Goal: Transaction & Acquisition: Purchase product/service

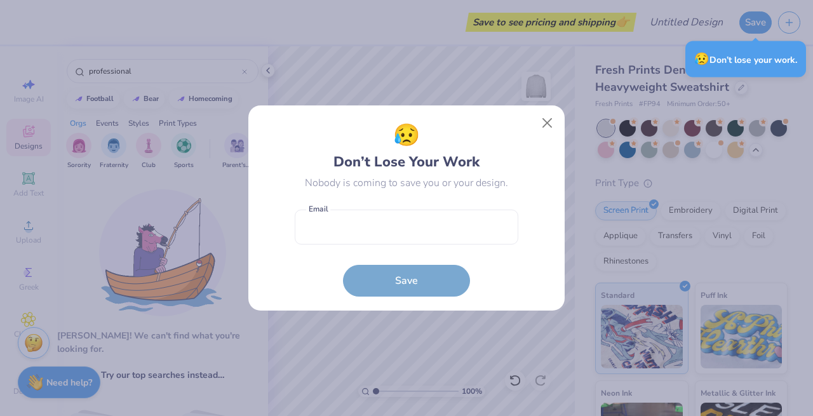
click at [543, 125] on button "Close" at bounding box center [547, 123] width 24 height 24
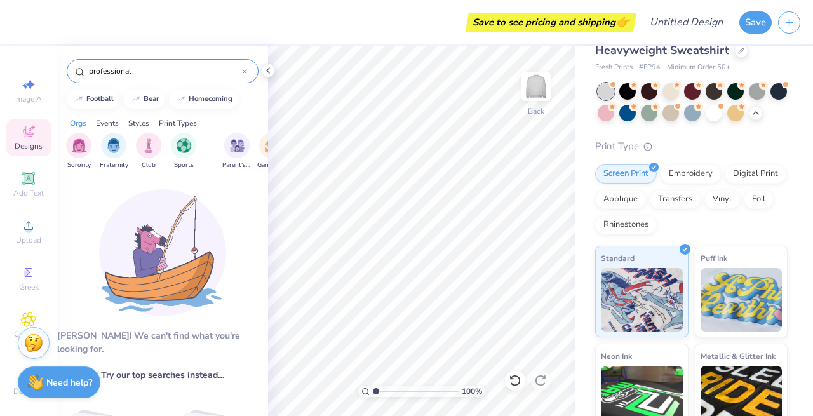
scroll to position [69, 0]
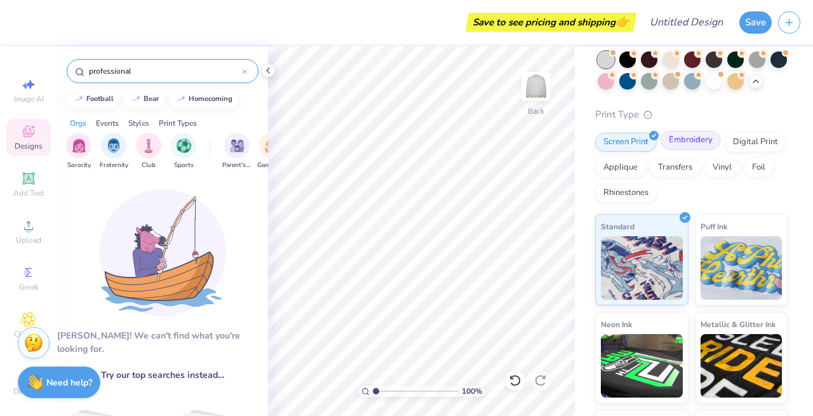
click at [686, 134] on div "Embroidery" at bounding box center [691, 140] width 60 height 19
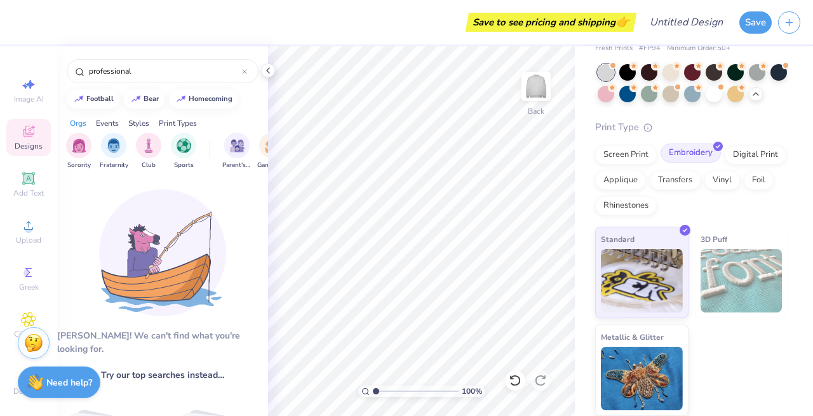
scroll to position [55, 0]
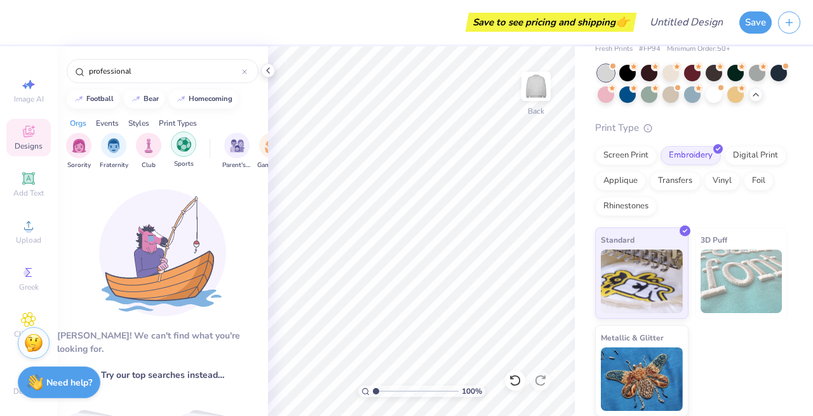
click at [182, 149] on img "filter for Sports" at bounding box center [184, 144] width 15 height 15
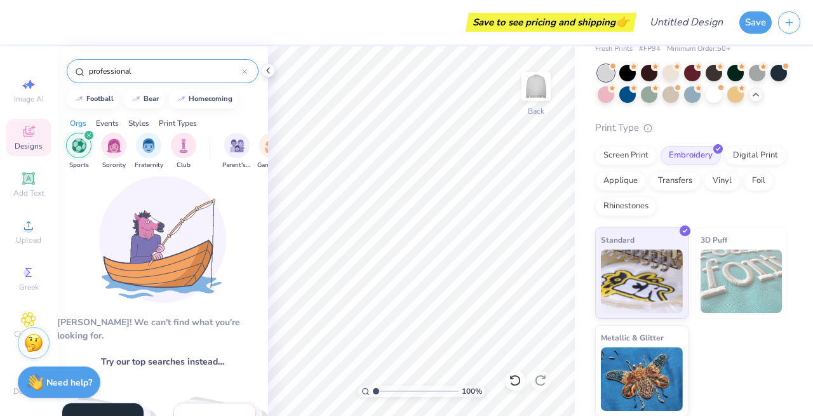
scroll to position [17, 0]
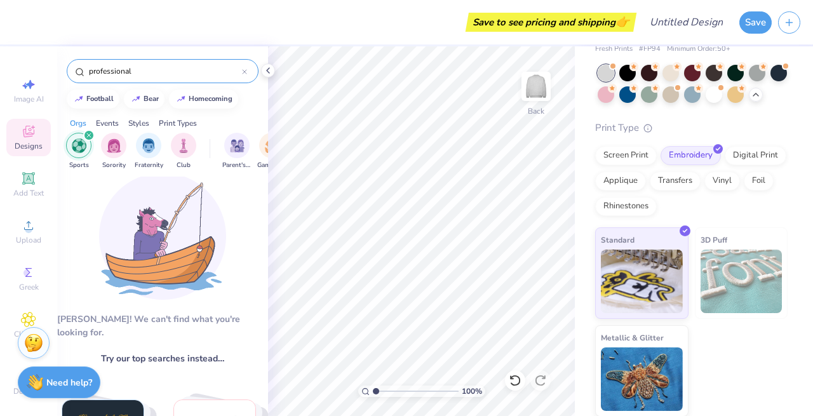
click at [250, 68] on div "professional" at bounding box center [163, 71] width 192 height 24
click at [247, 72] on div "professional" at bounding box center [163, 71] width 192 height 24
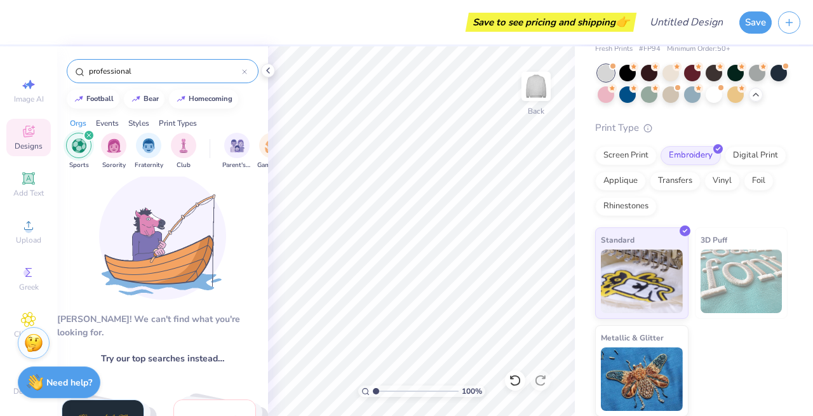
click at [243, 72] on icon at bounding box center [244, 71] width 5 height 5
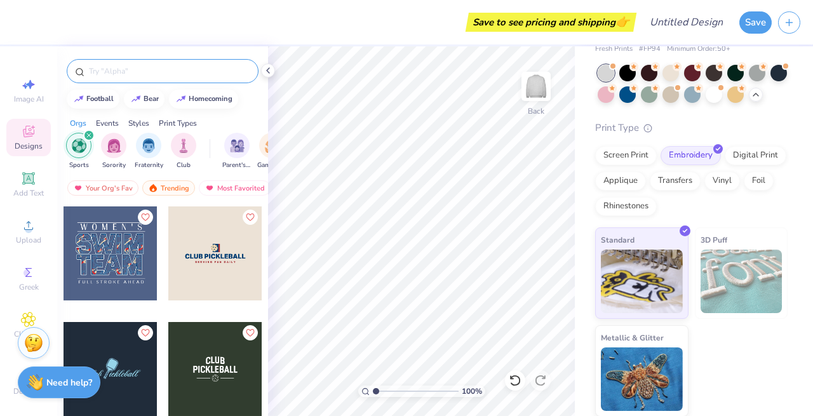
scroll to position [0, 0]
click at [79, 145] on img "filter for Sports" at bounding box center [79, 145] width 15 height 15
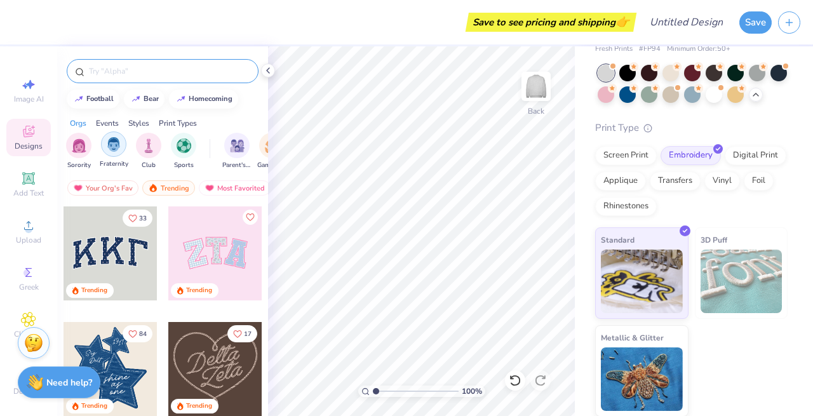
click at [119, 145] on img "filter for Fraternity" at bounding box center [114, 144] width 14 height 15
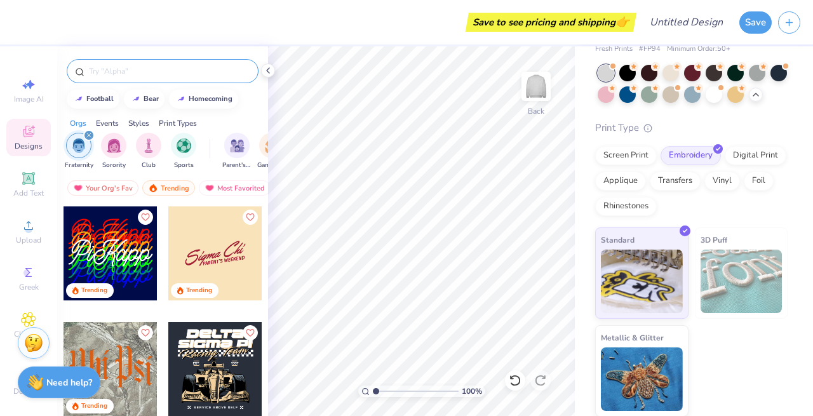
click at [81, 145] on img "filter for Fraternity" at bounding box center [79, 145] width 14 height 15
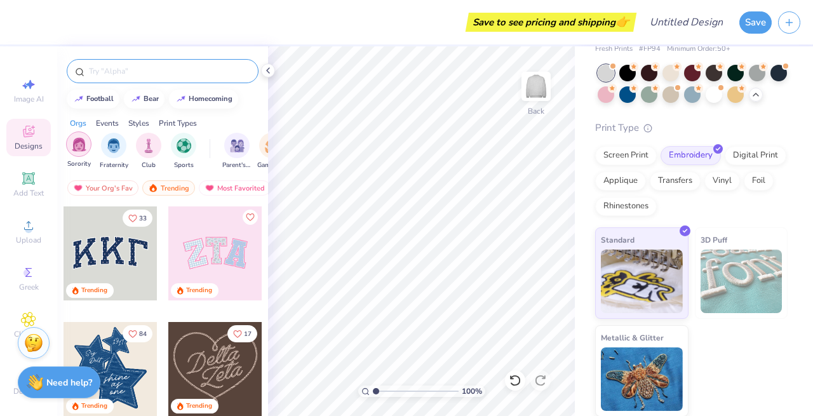
click at [84, 145] on img "filter for Sorority" at bounding box center [79, 144] width 15 height 15
click at [81, 141] on img "filter for Sorority" at bounding box center [79, 145] width 15 height 15
click at [152, 144] on img "filter for Club" at bounding box center [149, 144] width 14 height 15
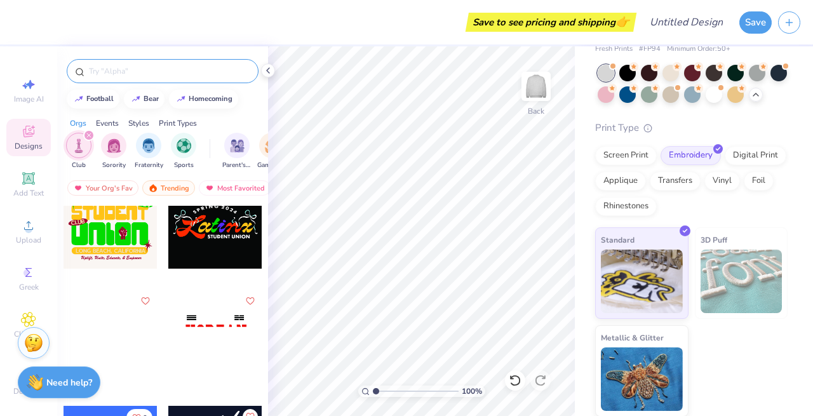
scroll to position [4234, 0]
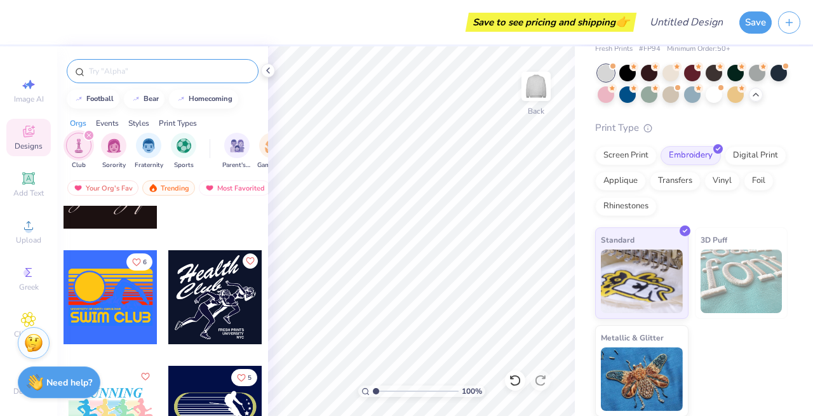
click at [84, 129] on div "Club Sorority Fraternity Sports Parent's Weekend Game Day Rush & Bid PR & Gener…" at bounding box center [162, 153] width 211 height 48
click at [88, 131] on div "filter for Club" at bounding box center [88, 135] width 11 height 11
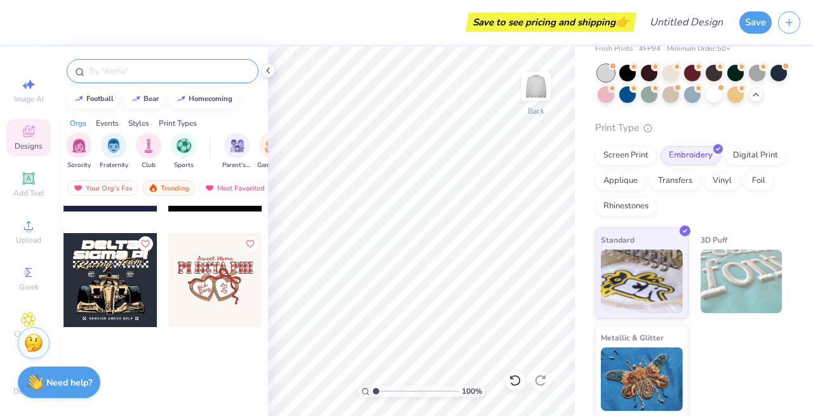
click at [127, 64] on div at bounding box center [163, 71] width 192 height 24
click at [130, 68] on input "text" at bounding box center [169, 71] width 163 height 13
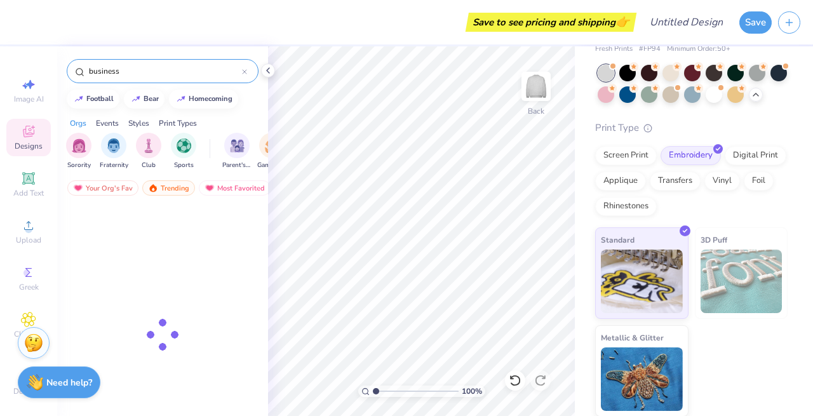
type input "business"
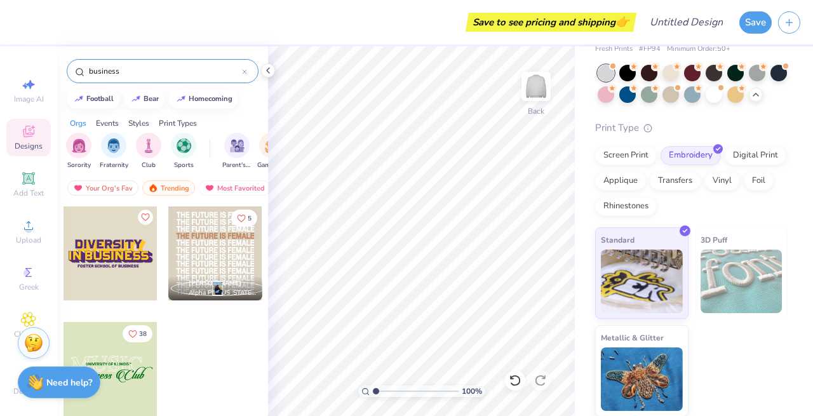
click at [135, 371] on div at bounding box center [111, 369] width 94 height 94
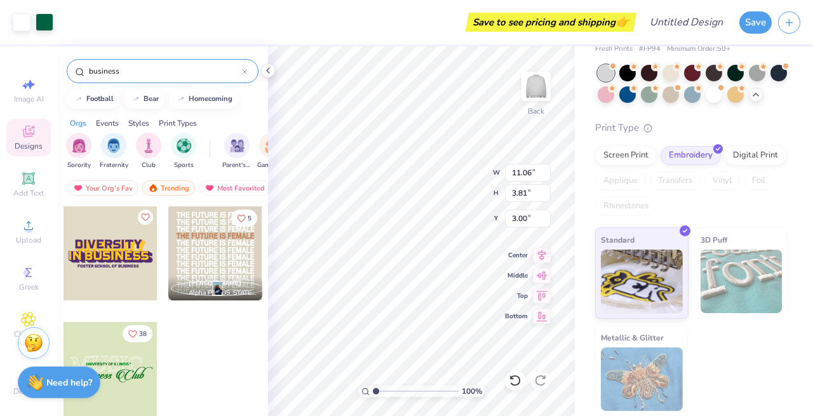
click at [727, 278] on img at bounding box center [742, 282] width 82 height 64
type input "5.88"
type input "2.03"
type input "1.99"
click at [462, 166] on div "100 % Back W 5.88 H 2.03 Y 1.99 Center Middle Top Bottom" at bounding box center [421, 231] width 307 height 370
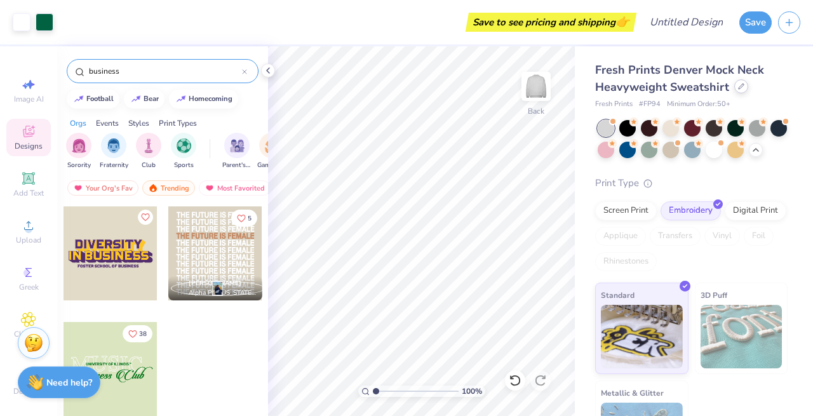
scroll to position [0, 0]
click at [741, 84] on icon at bounding box center [741, 86] width 6 height 6
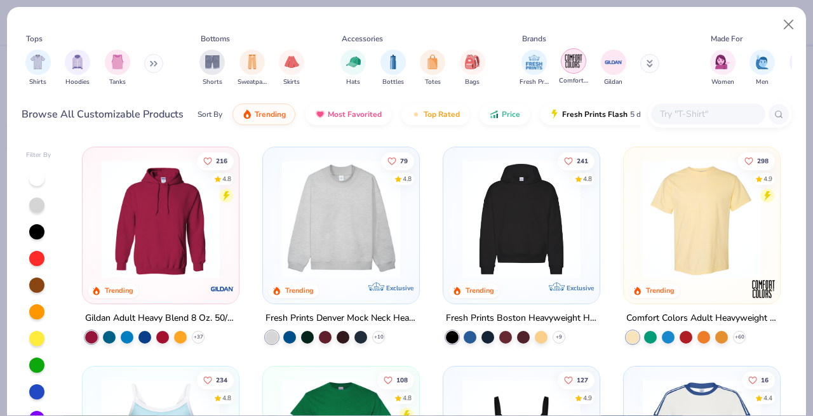
click at [578, 67] on img "filter for Comfort Colors" at bounding box center [573, 60] width 19 height 19
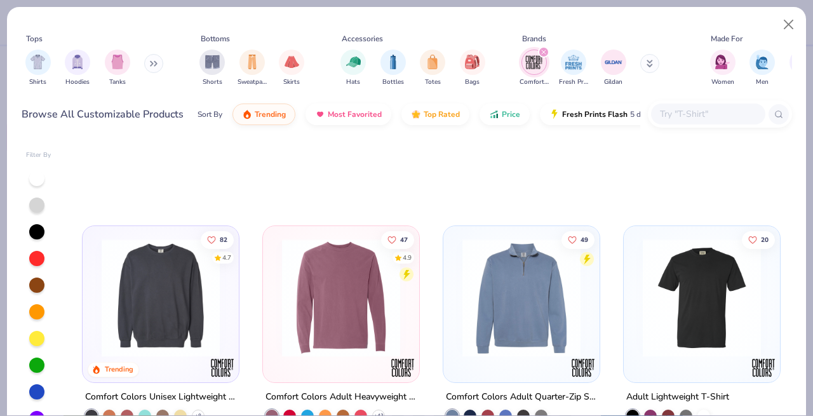
scroll to position [20, 0]
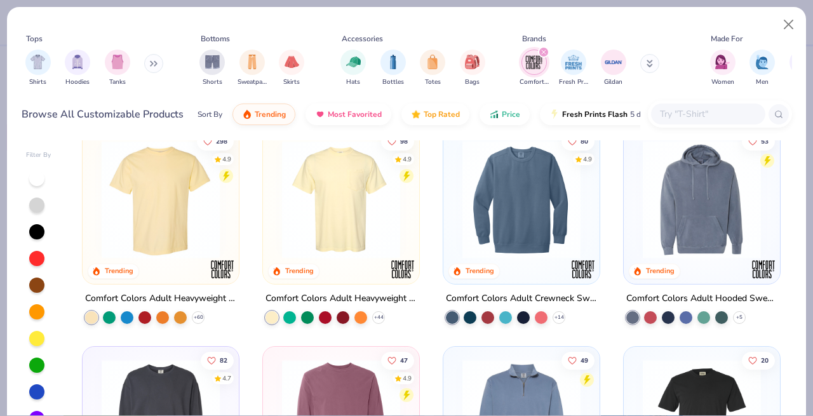
click at [533, 76] on div "Comfort Colors" at bounding box center [534, 68] width 29 height 37
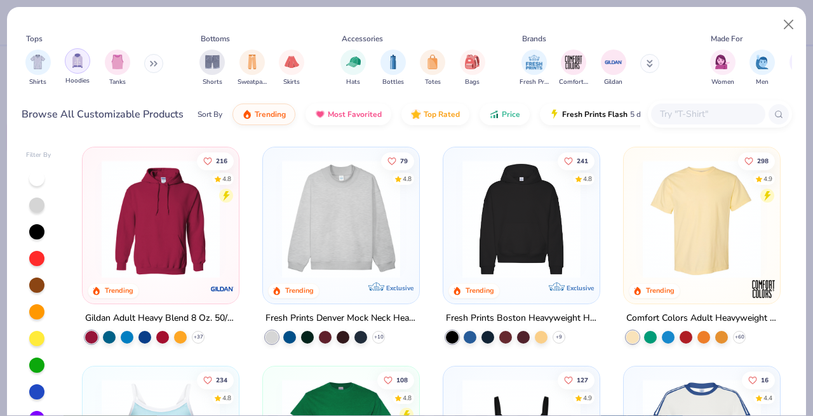
click at [86, 59] on div "filter for Hoodies" at bounding box center [77, 60] width 25 height 25
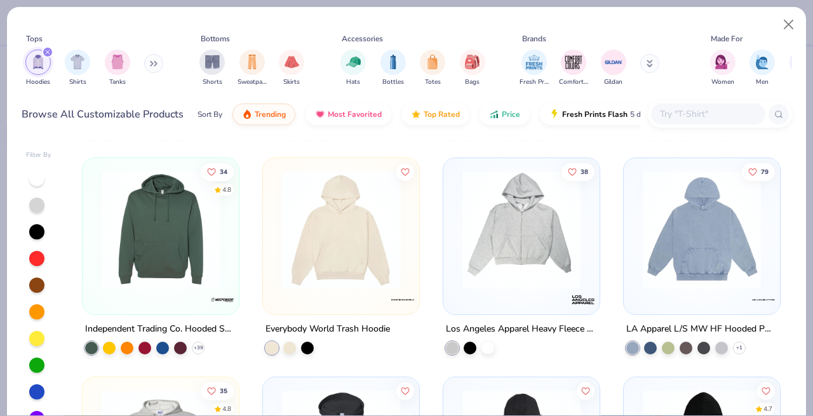
scroll to position [647, 0]
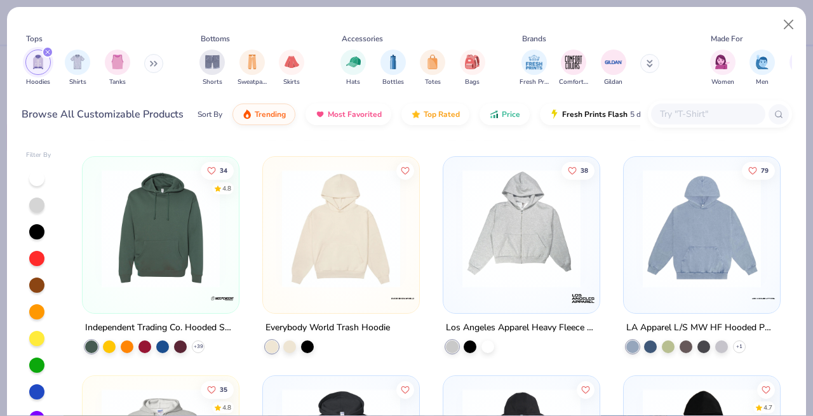
click at [713, 232] on img at bounding box center [701, 229] width 131 height 118
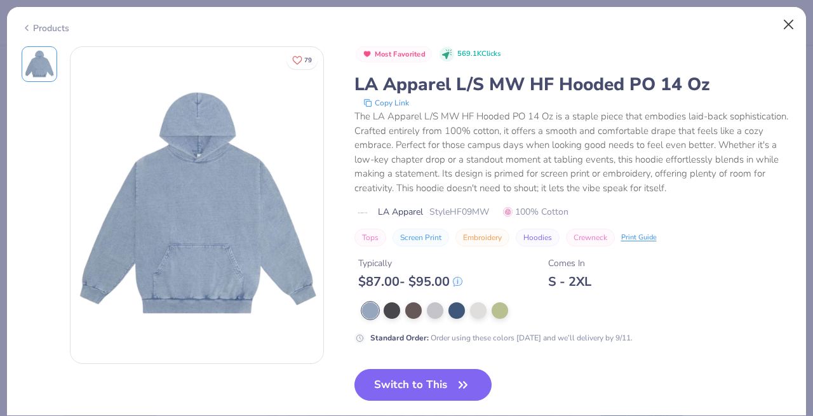
click at [785, 19] on button "Close" at bounding box center [789, 25] width 24 height 24
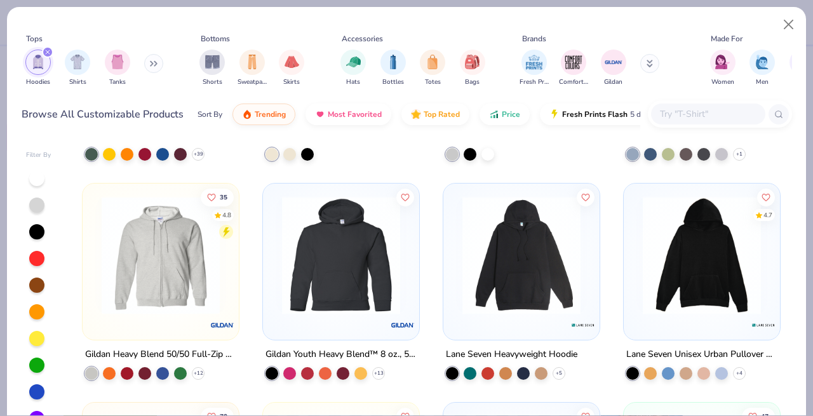
scroll to position [828, 0]
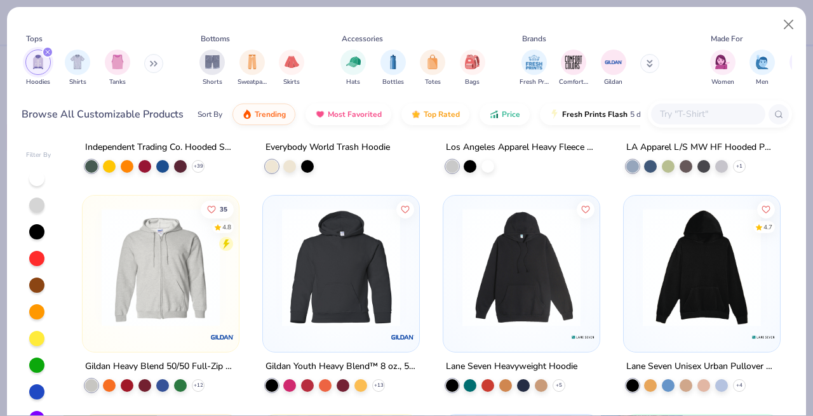
click at [689, 296] on img at bounding box center [701, 267] width 131 height 118
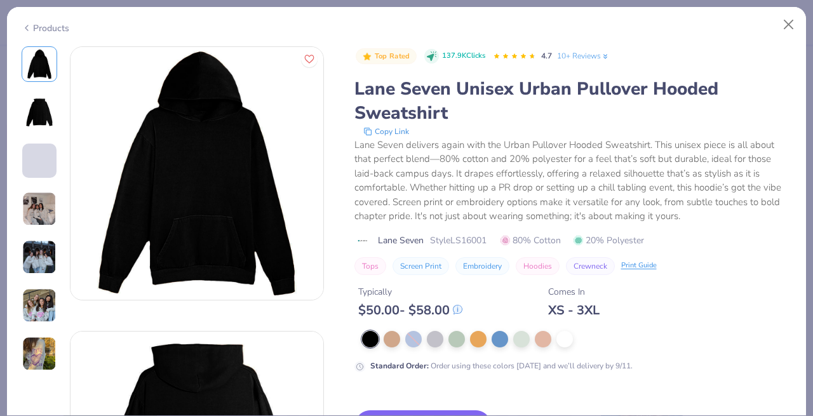
scroll to position [96, 0]
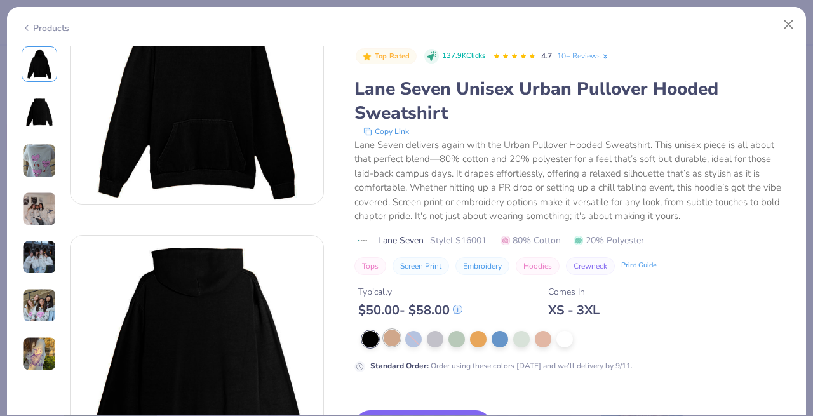
click at [386, 339] on div at bounding box center [392, 338] width 17 height 17
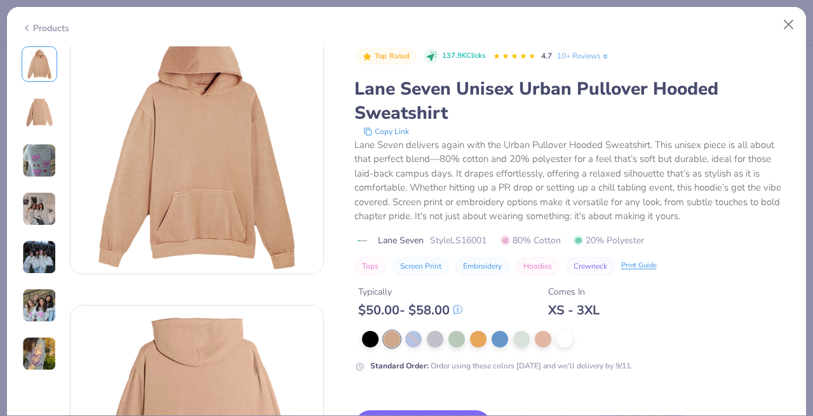
scroll to position [17, 0]
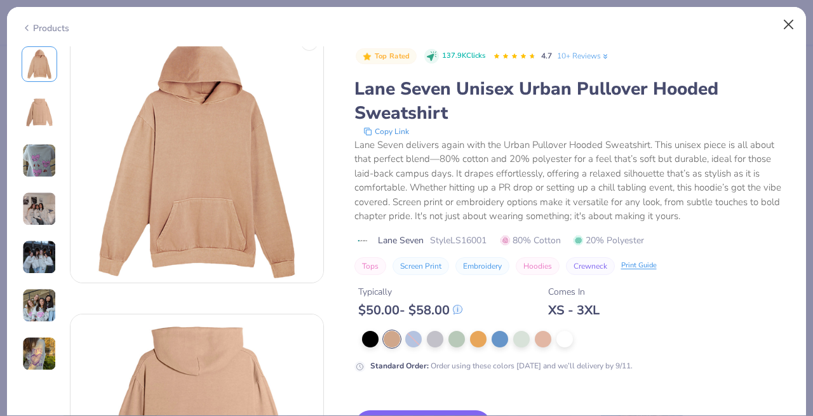
click at [788, 24] on button "Close" at bounding box center [789, 25] width 24 height 24
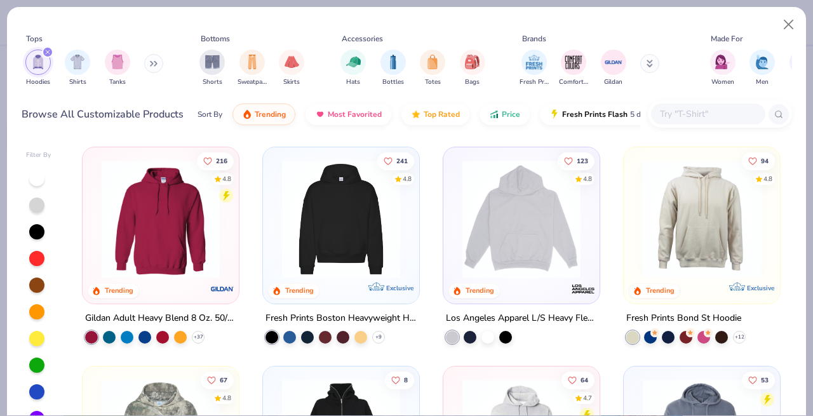
click at [339, 246] on img at bounding box center [341, 219] width 131 height 118
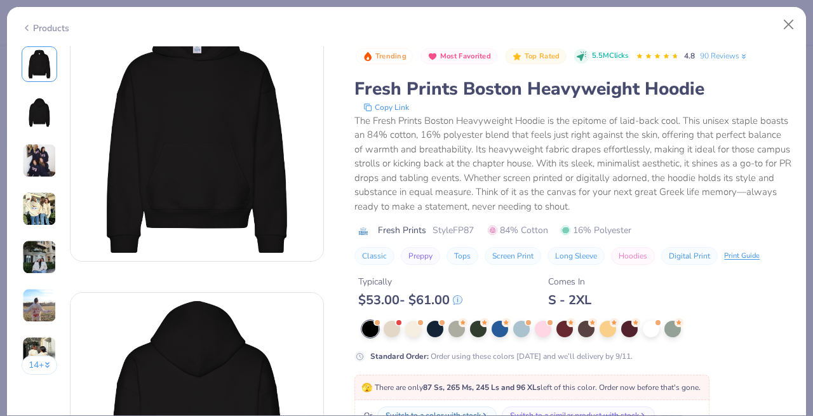
scroll to position [72, 0]
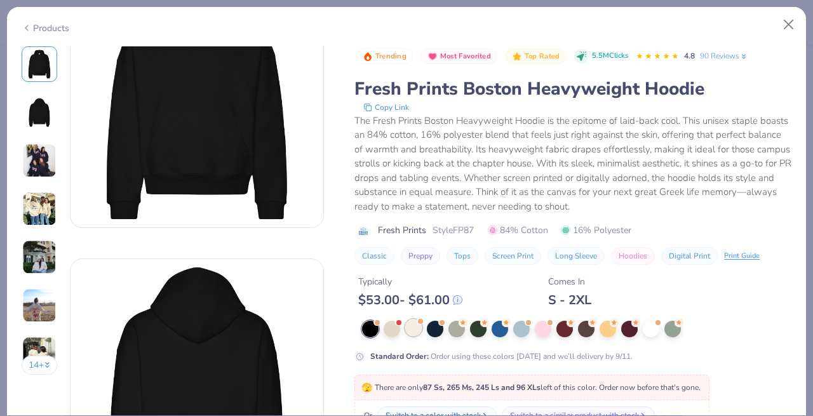
click at [413, 328] on div at bounding box center [413, 328] width 17 height 17
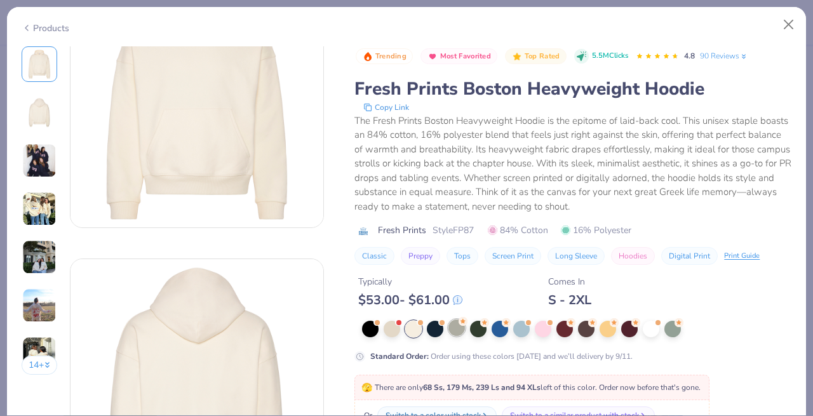
click at [465, 328] on div at bounding box center [456, 328] width 17 height 17
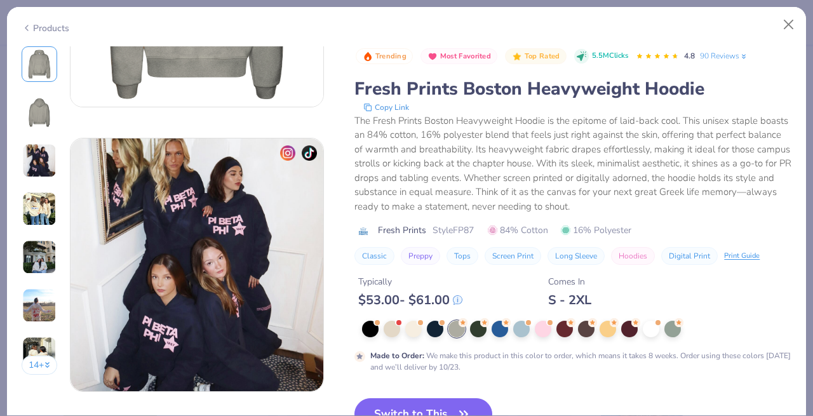
scroll to position [505, 0]
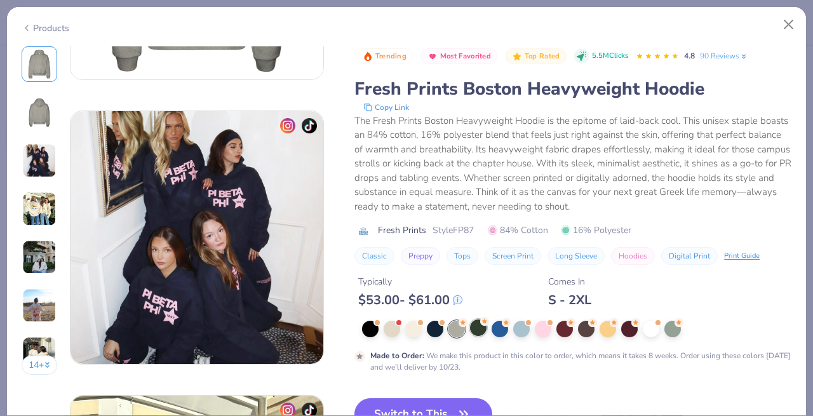
click at [481, 333] on div at bounding box center [478, 328] width 17 height 17
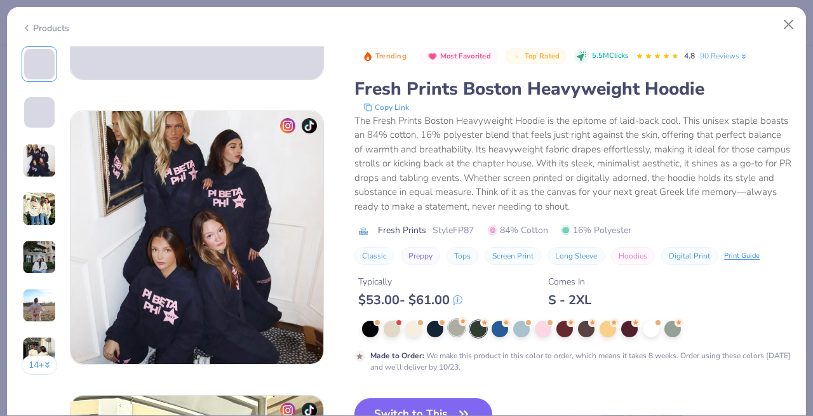
click at [449, 329] on div at bounding box center [456, 328] width 17 height 17
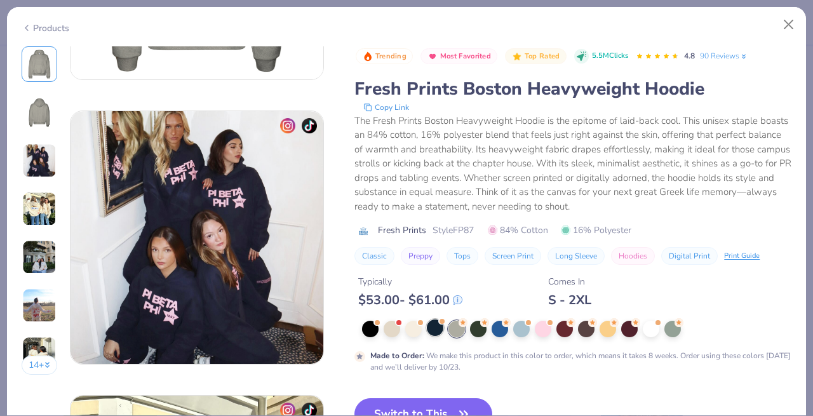
click at [440, 329] on div at bounding box center [435, 328] width 17 height 17
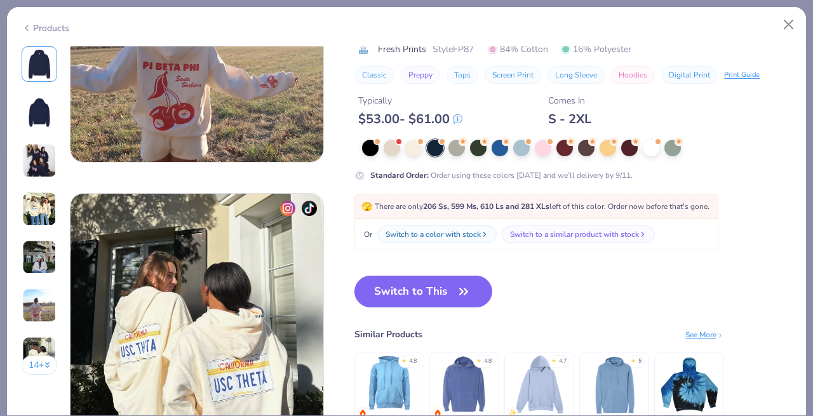
scroll to position [1573, 0]
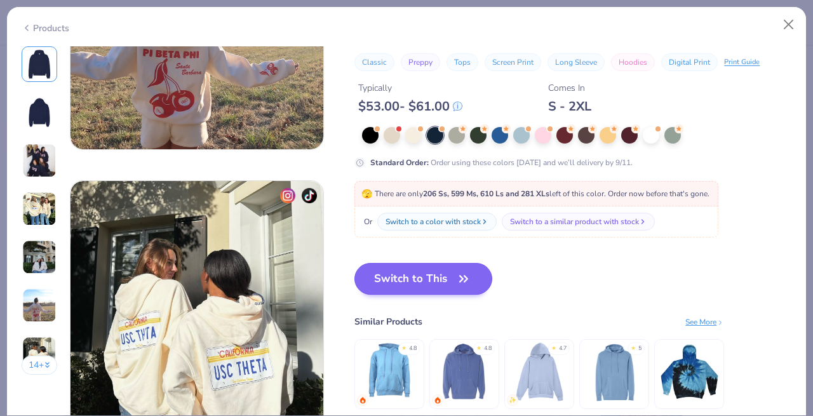
click at [413, 278] on button "Switch to This" at bounding box center [423, 279] width 138 height 32
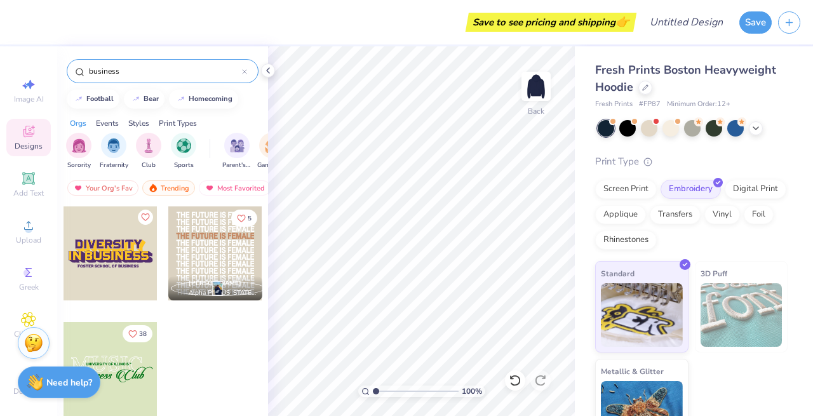
click at [248, 72] on div "business" at bounding box center [163, 71] width 192 height 24
click at [241, 74] on input "business" at bounding box center [165, 71] width 154 height 13
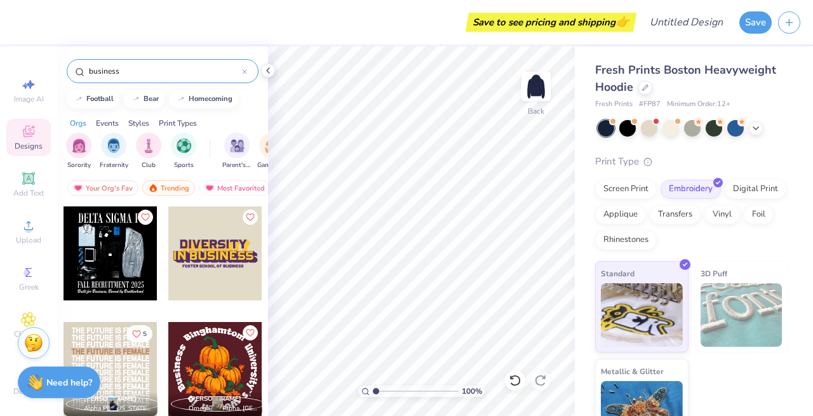
click at [243, 74] on icon at bounding box center [245, 72] width 4 height 4
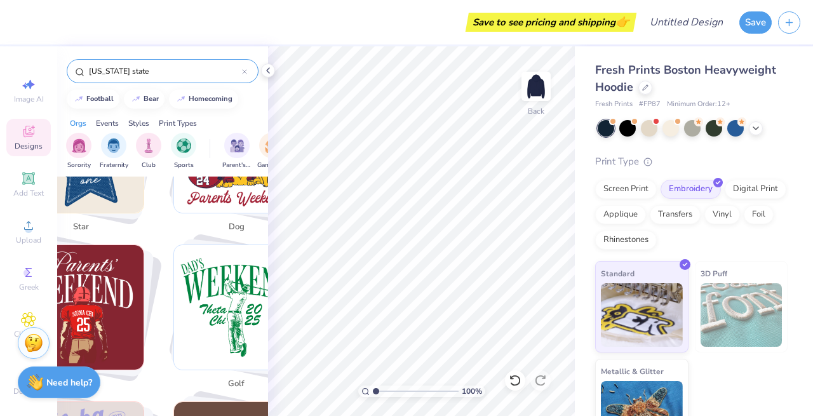
scroll to position [793, 0]
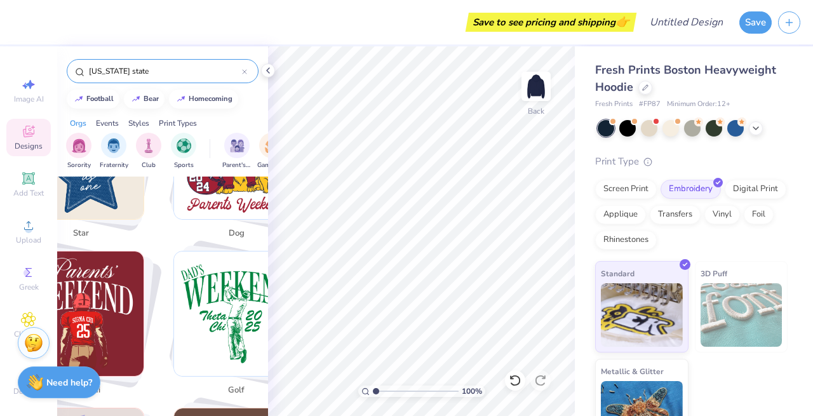
click at [104, 309] on img "Stack Card Button sigma chi" at bounding box center [81, 314] width 125 height 125
type input "sigma chi"
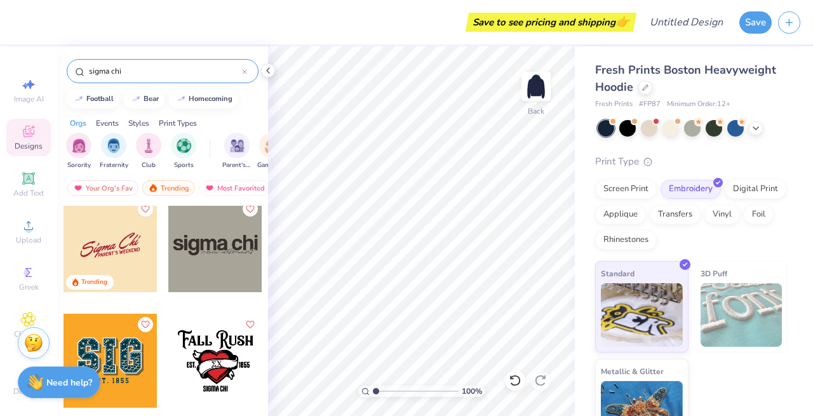
scroll to position [6, 0]
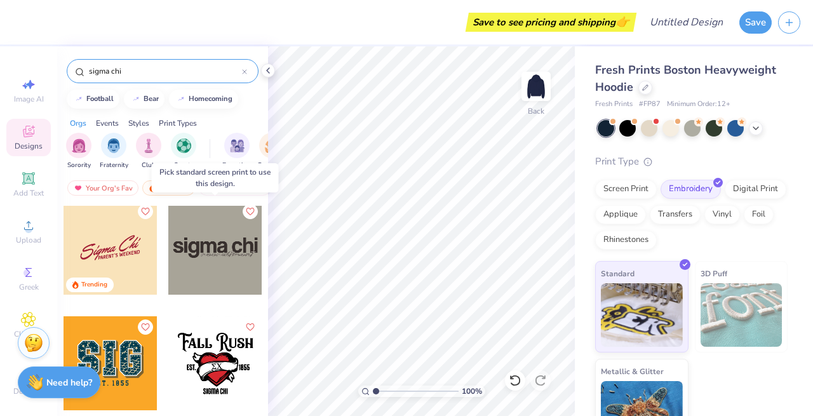
click at [213, 259] on div at bounding box center [215, 248] width 94 height 94
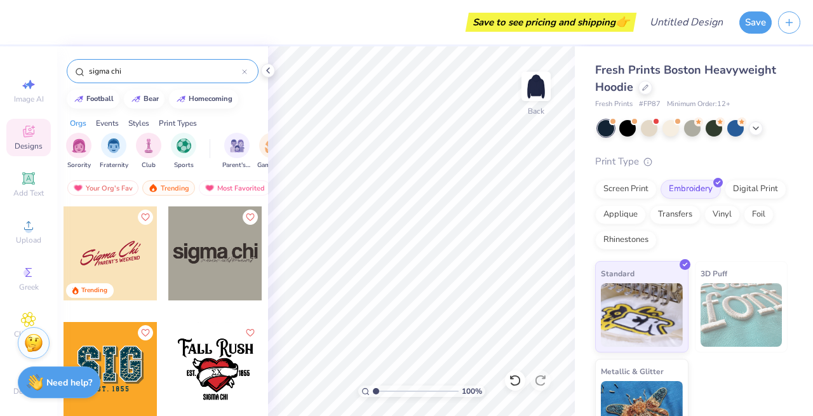
scroll to position [0, 0]
click at [215, 248] on div at bounding box center [215, 253] width 94 height 94
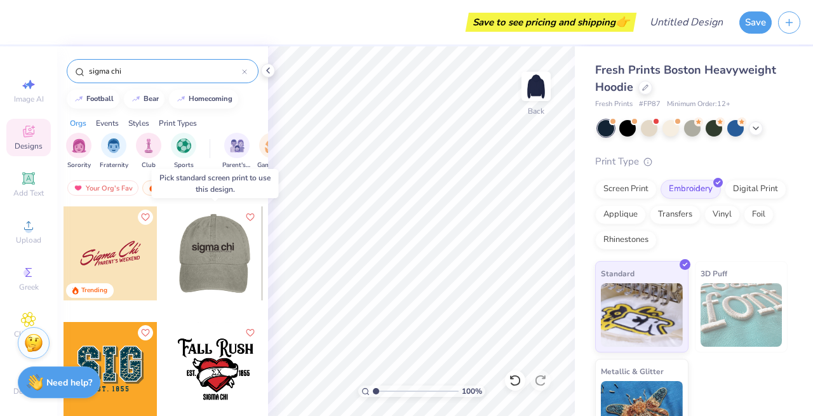
click at [168, 248] on div at bounding box center [121, 253] width 94 height 94
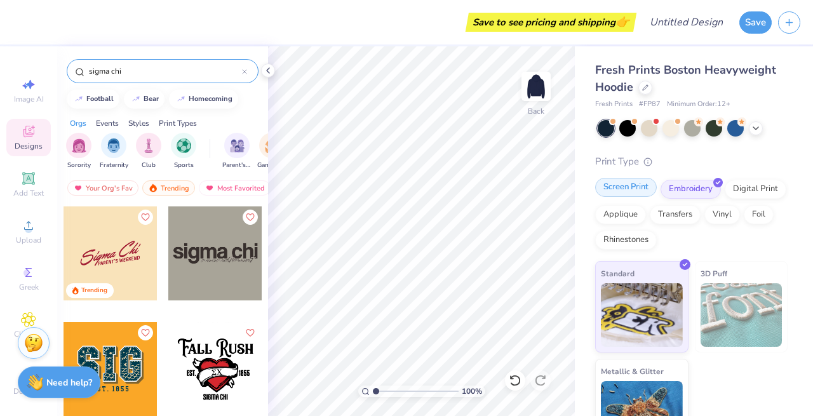
click at [638, 182] on div "Screen Print" at bounding box center [626, 187] width 62 height 19
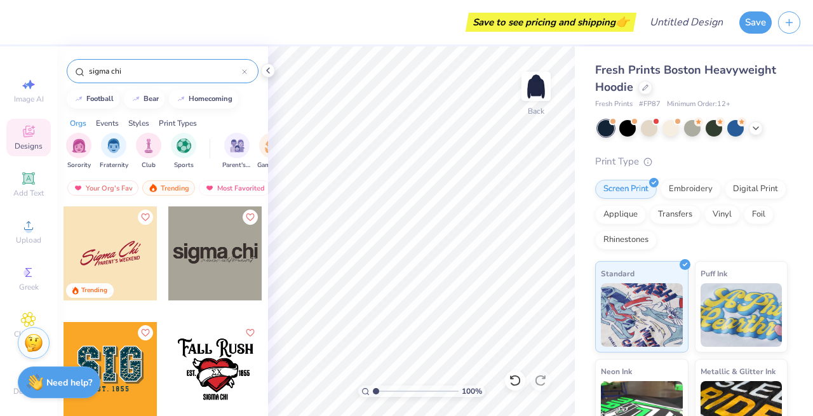
click at [234, 259] on div at bounding box center [215, 253] width 94 height 94
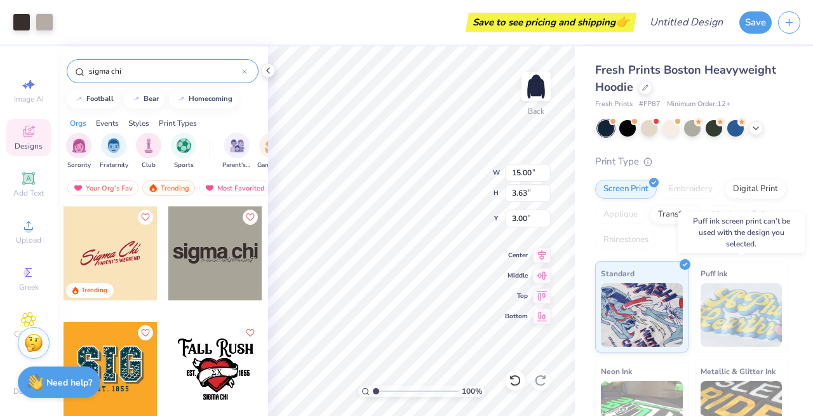
click at [724, 306] on img at bounding box center [742, 315] width 82 height 64
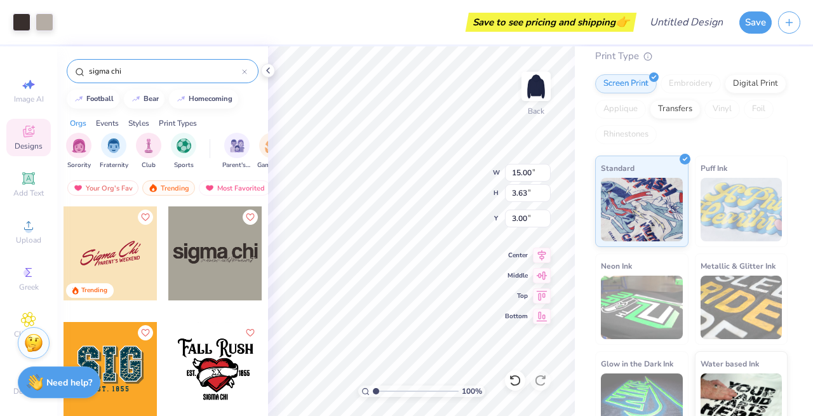
scroll to position [131, 0]
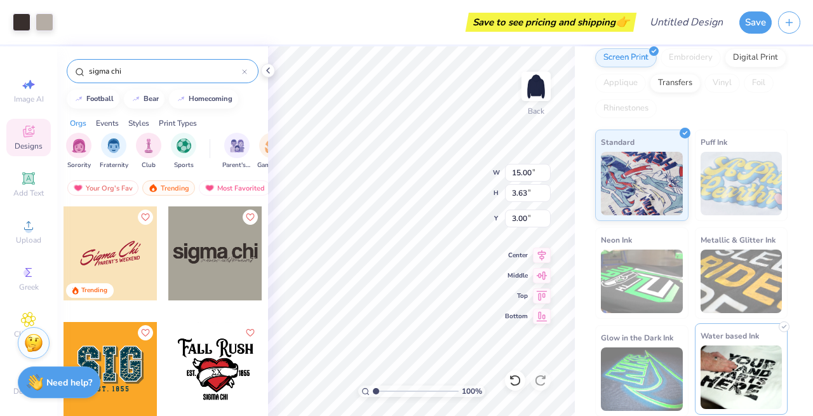
click at [764, 349] on img at bounding box center [742, 378] width 82 height 64
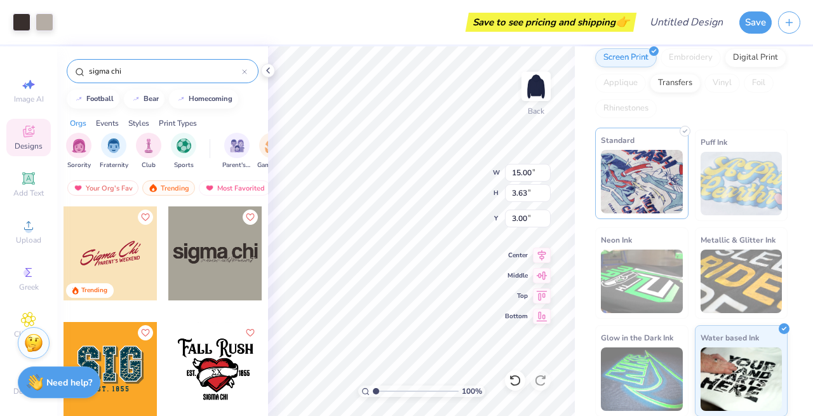
click at [659, 196] on img at bounding box center [642, 182] width 82 height 64
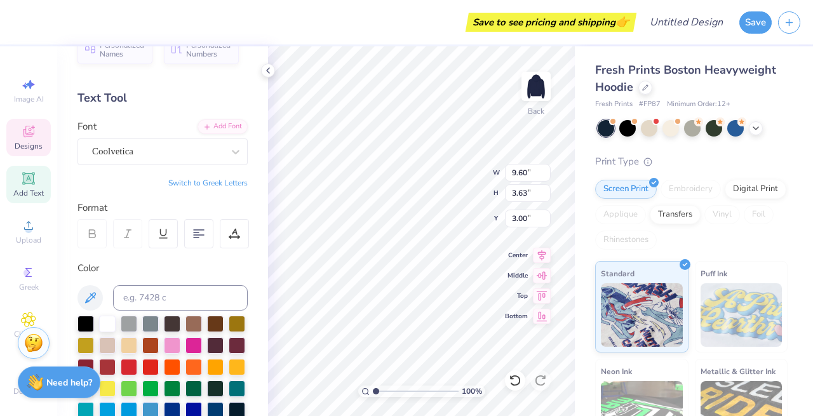
scroll to position [37, 0]
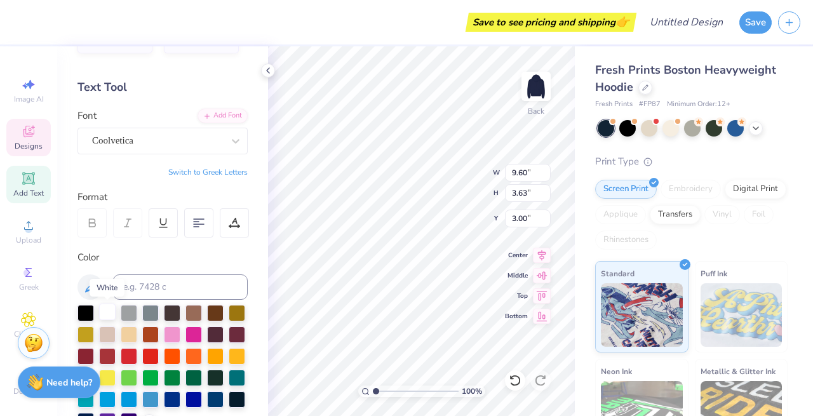
click at [104, 316] on div at bounding box center [107, 312] width 17 height 17
type input "4.52"
type input "2.75"
click at [109, 317] on div at bounding box center [107, 312] width 17 height 17
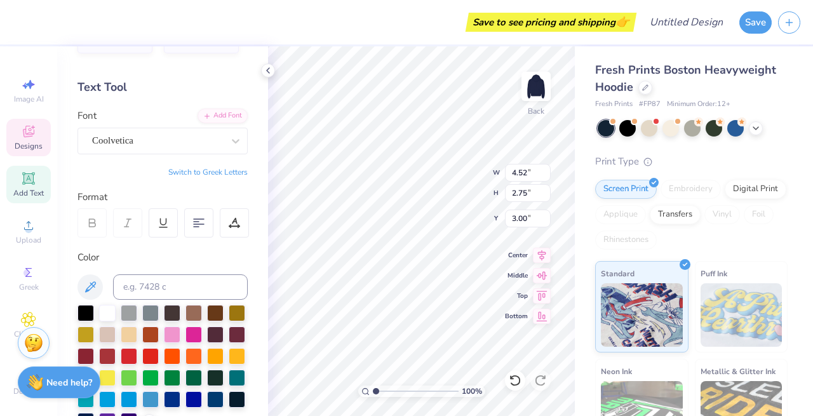
type input "9.60"
type input "3.63"
type input "4.52"
type input "2.75"
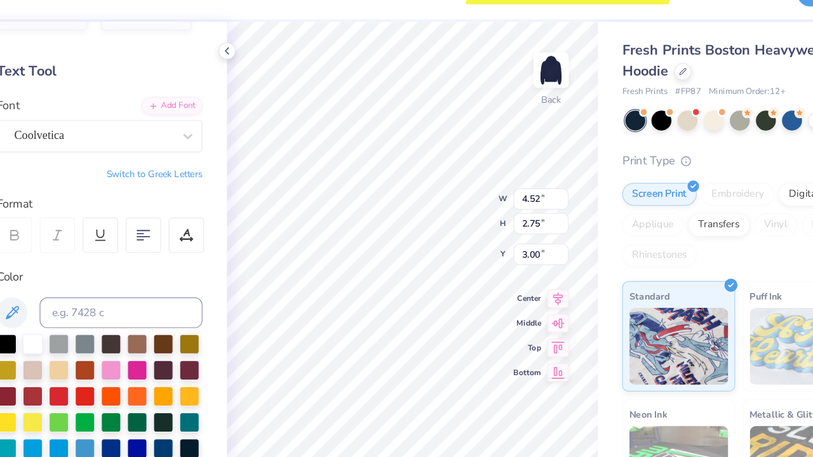
type textarea "c"
type input "9.60"
type input "3.63"
type textarea "s"
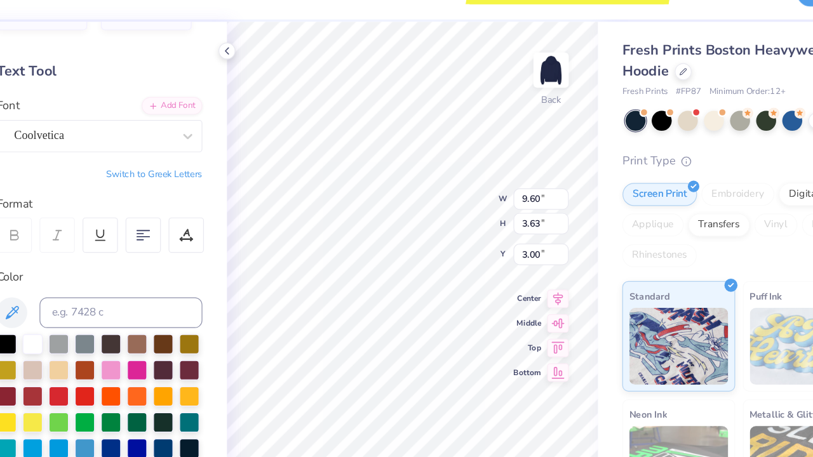
scroll to position [0, 10]
type textarea "buckeye undergraduate consulting club"
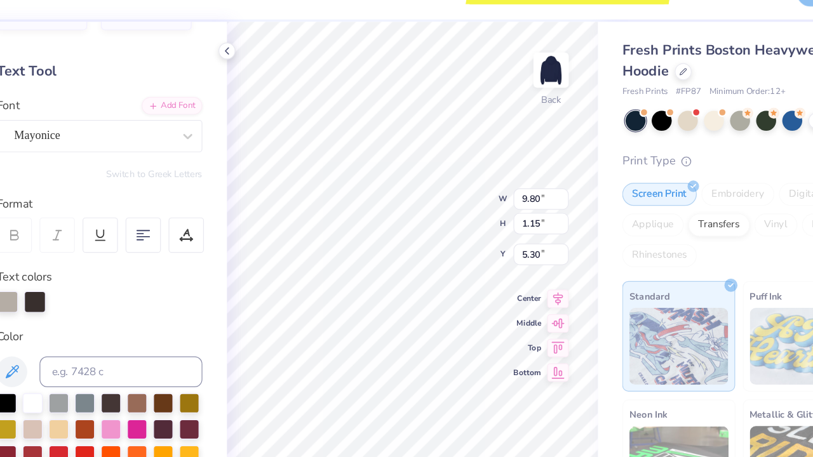
scroll to position [0, 4]
type textarea "the [US_STATE] state niversity"
type textarea "the [US_STATE][GEOGRAPHIC_DATA]"
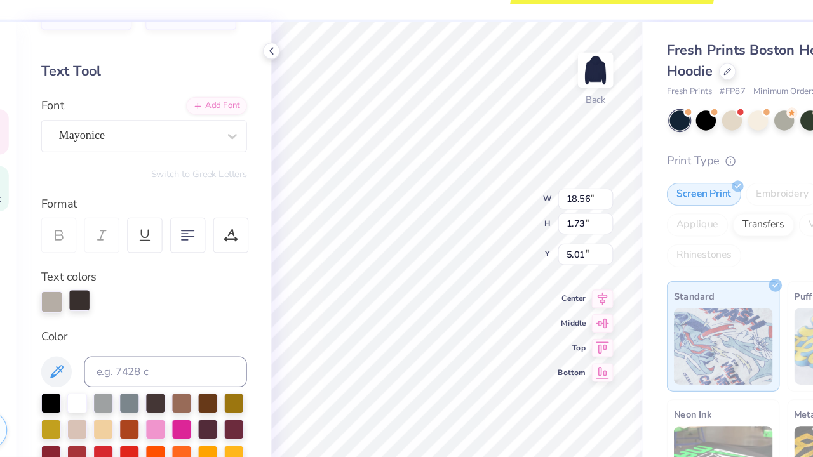
click at [100, 268] on div at bounding box center [109, 277] width 18 height 18
click at [100, 269] on div at bounding box center [109, 278] width 18 height 18
click at [100, 268] on div at bounding box center [109, 277] width 18 height 18
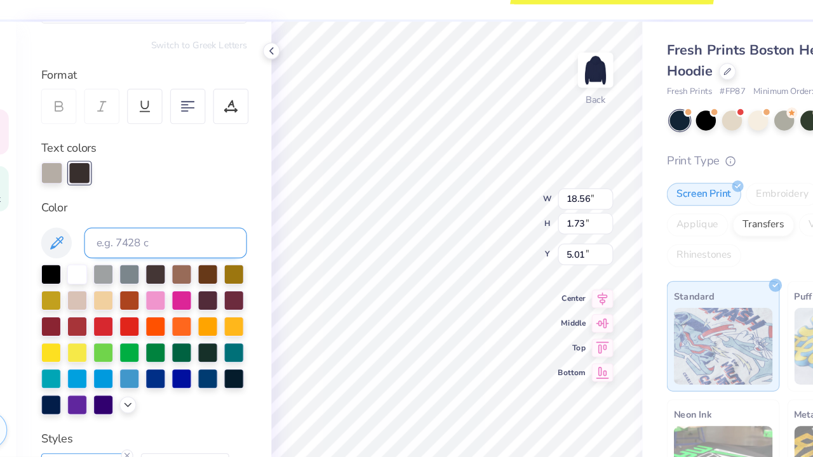
scroll to position [145, 0]
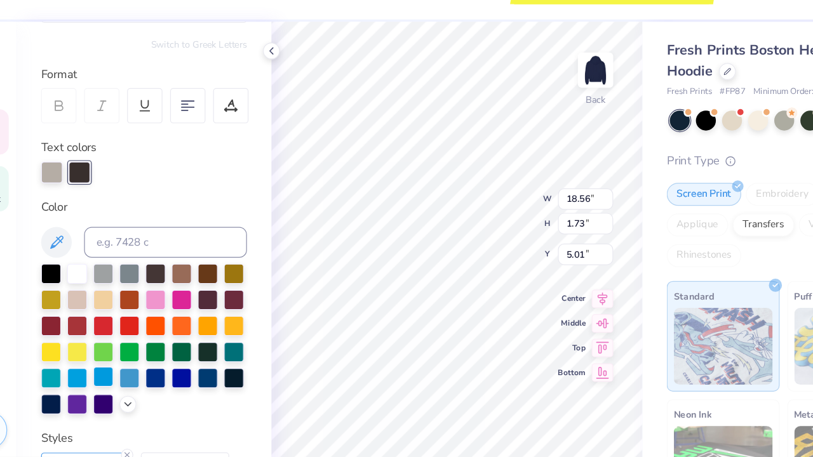
click at [121, 332] on div at bounding box center [129, 340] width 17 height 17
click at [142, 245] on div at bounding box center [150, 253] width 17 height 17
click at [121, 245] on div at bounding box center [129, 253] width 17 height 17
click at [142, 245] on div at bounding box center [150, 253] width 17 height 17
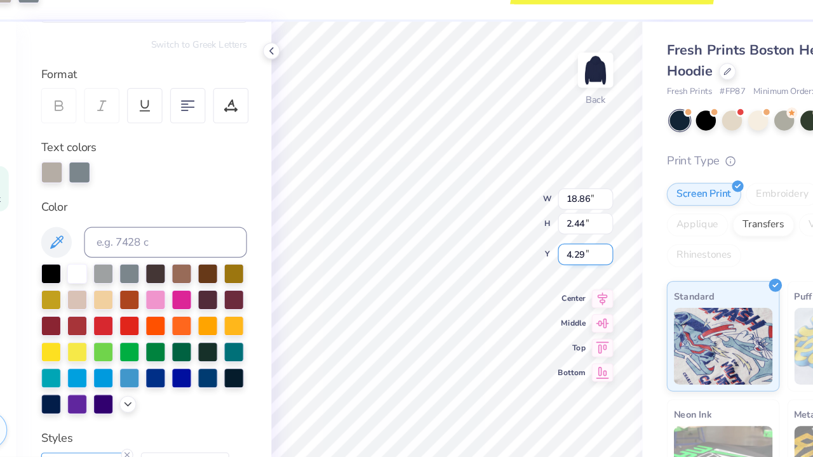
type input "10.20"
type input "1.32"
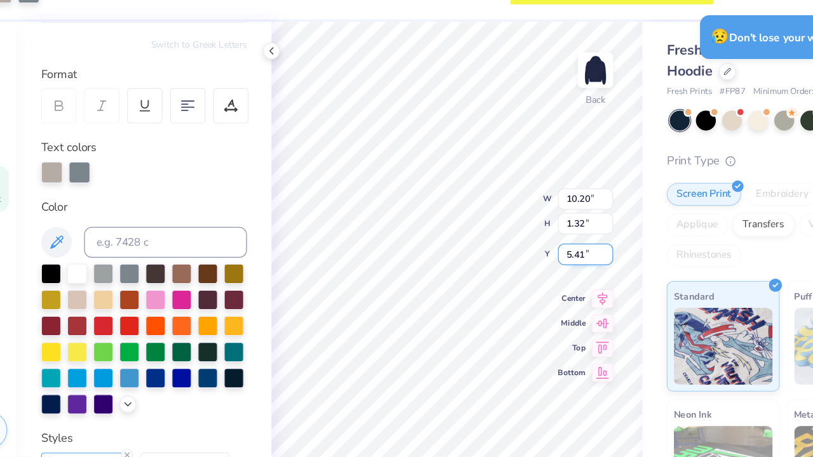
type input "6.09"
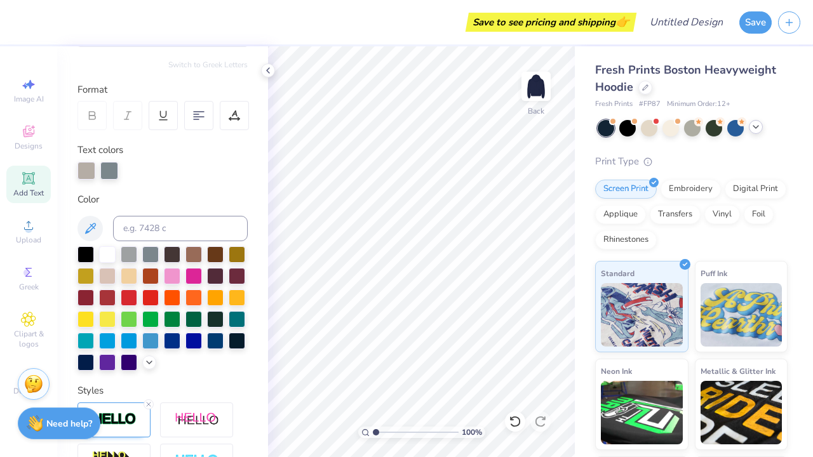
click at [761, 129] on div at bounding box center [756, 127] width 14 height 14
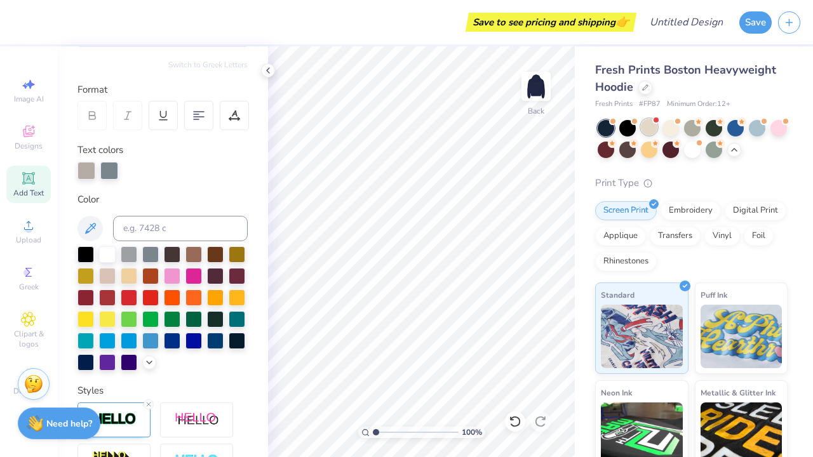
click at [650, 131] on div at bounding box center [649, 127] width 17 height 17
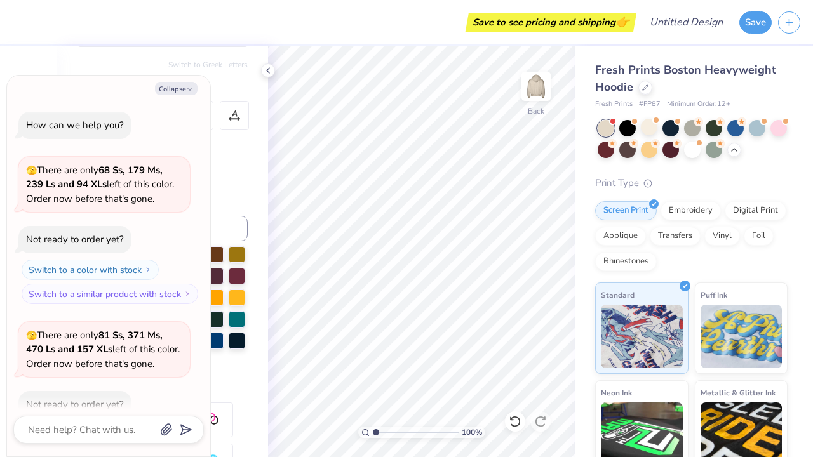
scroll to position [4078, 0]
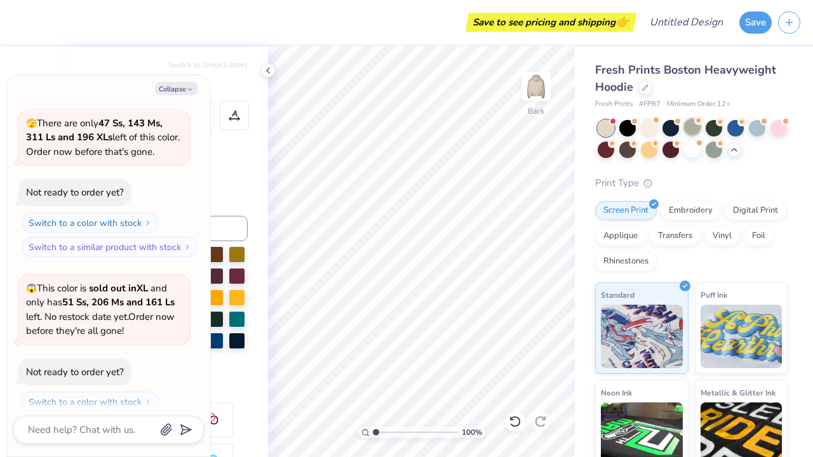
click at [693, 128] on div at bounding box center [692, 127] width 17 height 17
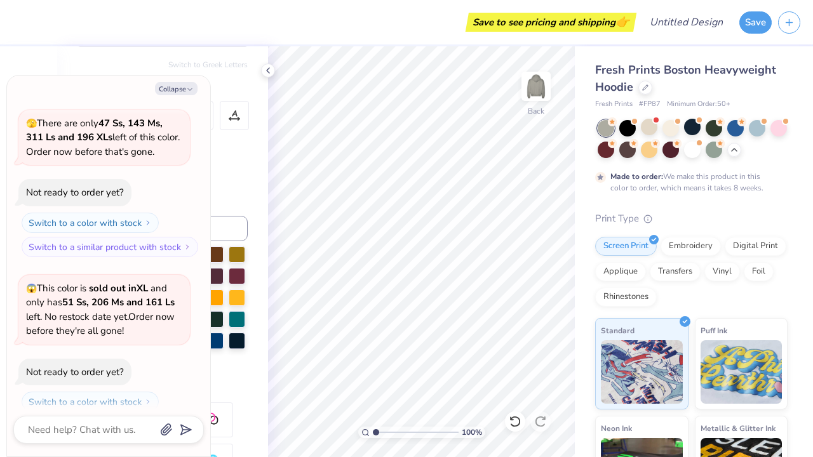
click at [693, 128] on div at bounding box center [692, 127] width 17 height 17
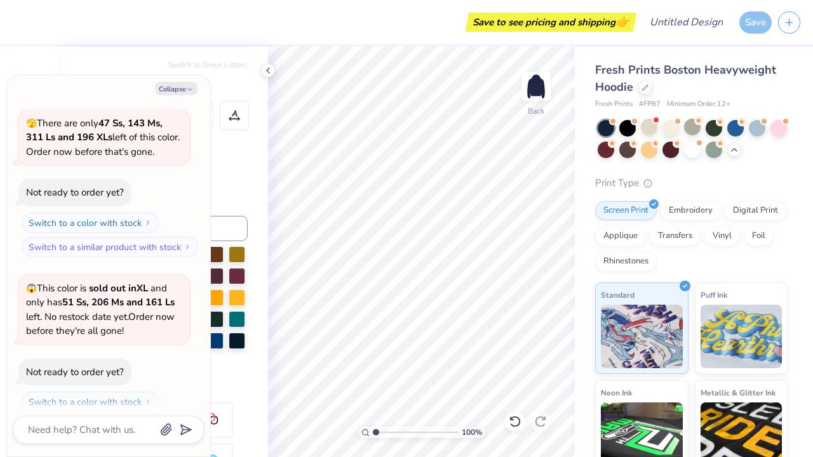
scroll to position [4409, 0]
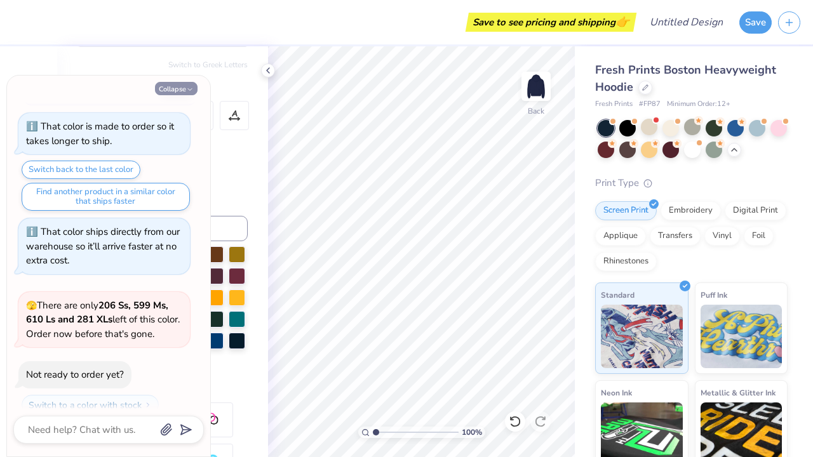
click at [188, 90] on icon "button" at bounding box center [190, 90] width 8 height 8
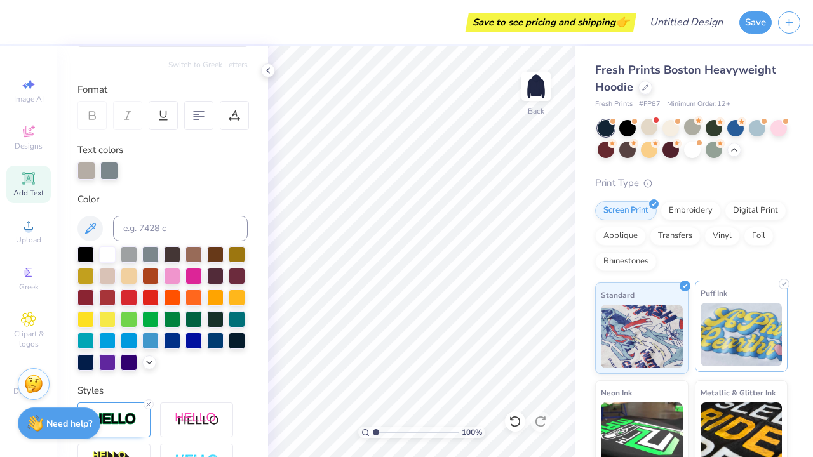
click at [740, 329] on img at bounding box center [742, 335] width 82 height 64
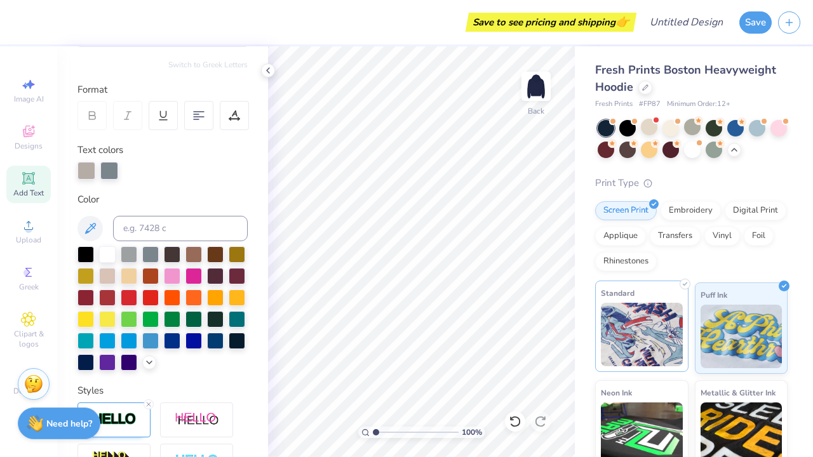
click at [656, 313] on img at bounding box center [642, 335] width 82 height 64
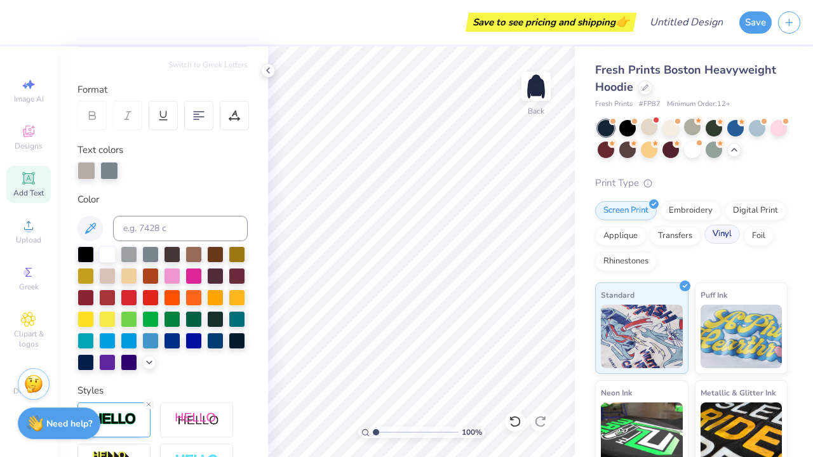
click at [722, 228] on div "Vinyl" at bounding box center [722, 234] width 36 height 19
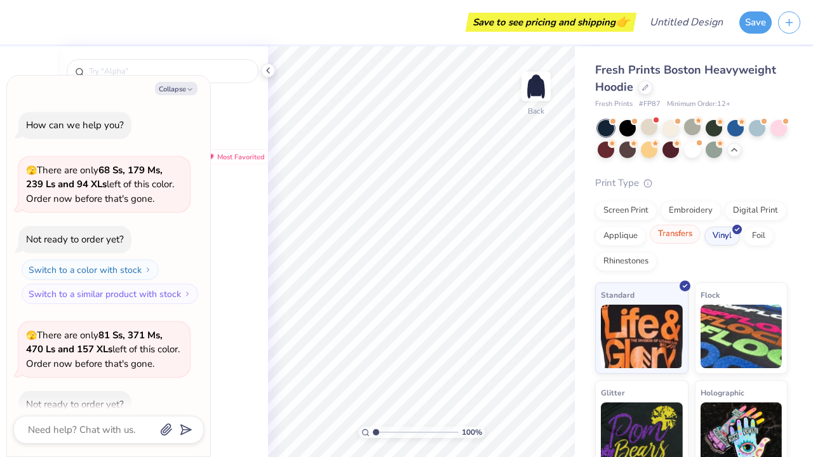
scroll to position [4485, 0]
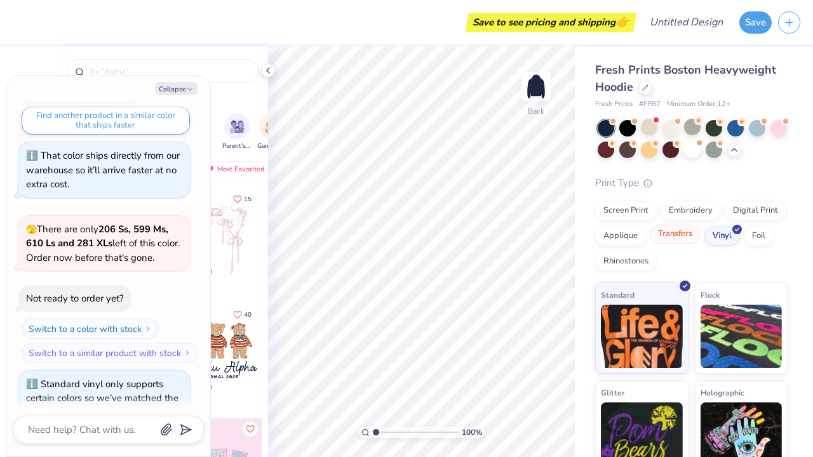
click at [667, 232] on div "Transfers" at bounding box center [675, 234] width 51 height 19
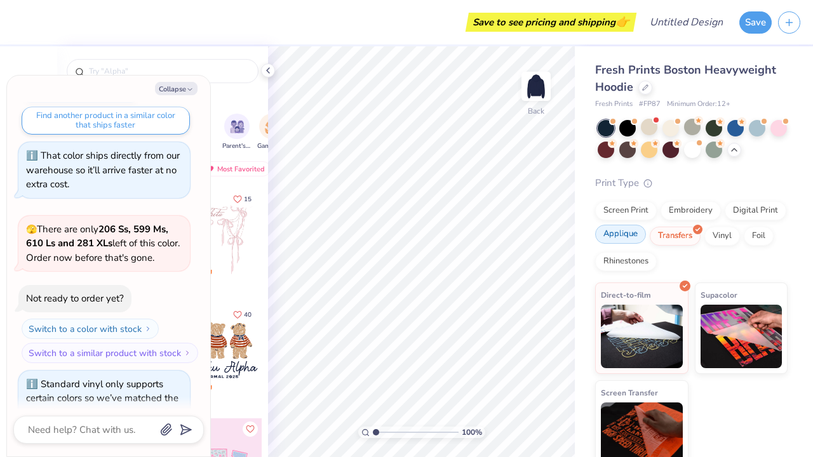
scroll to position [4562, 0]
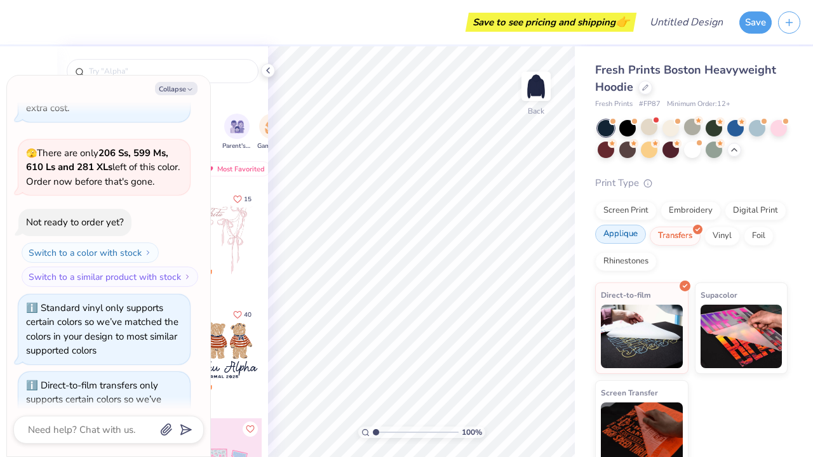
click at [630, 239] on div "Applique" at bounding box center [620, 234] width 51 height 19
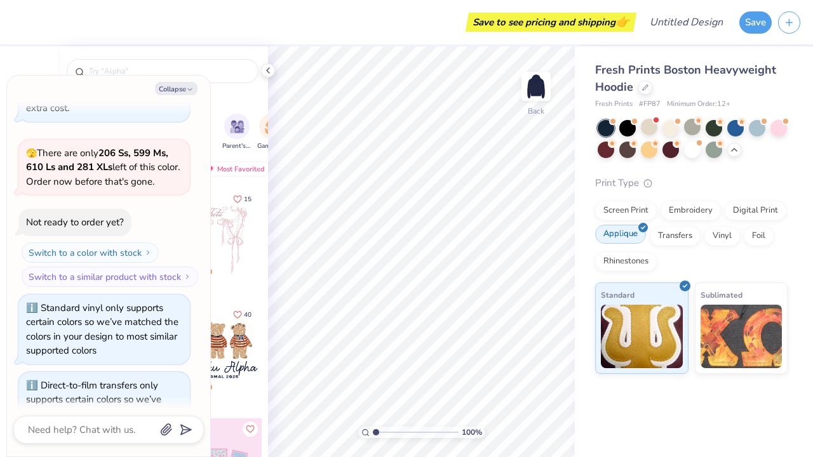
scroll to position [4638, 0]
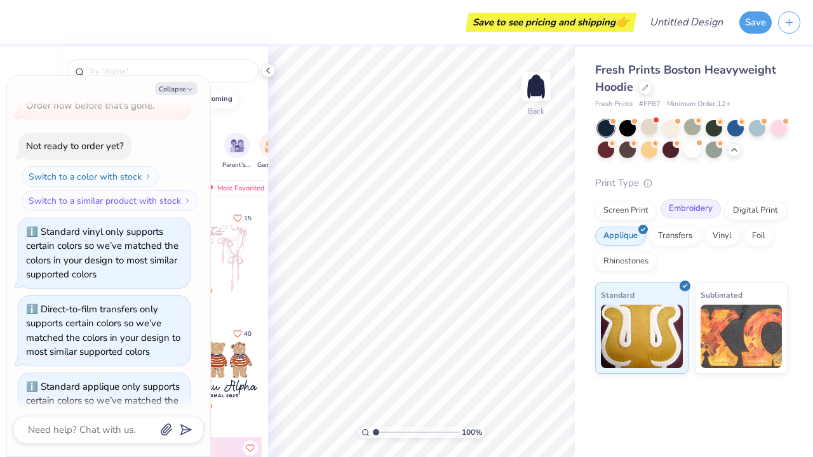
click at [697, 214] on div "Embroidery" at bounding box center [691, 208] width 60 height 19
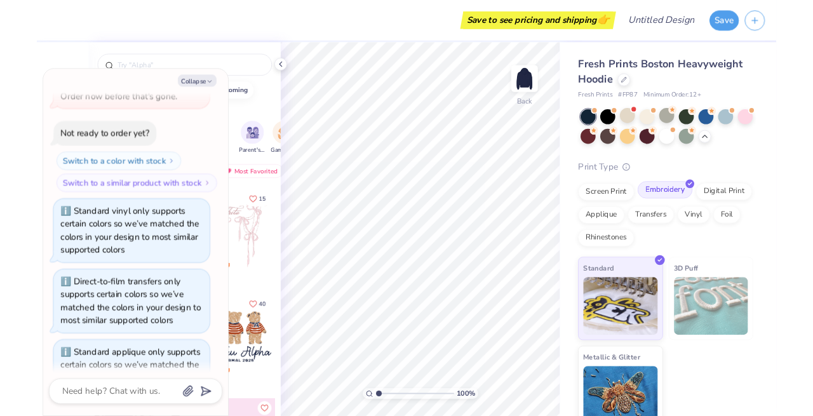
scroll to position [4714, 0]
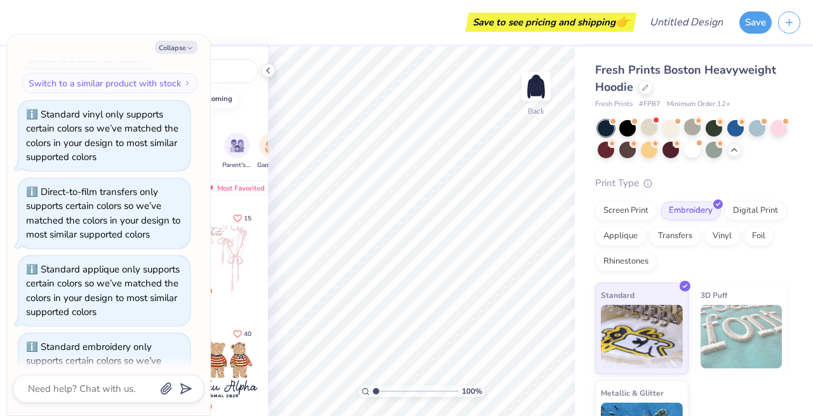
type textarea "x"
